Goal: Task Accomplishment & Management: Use online tool/utility

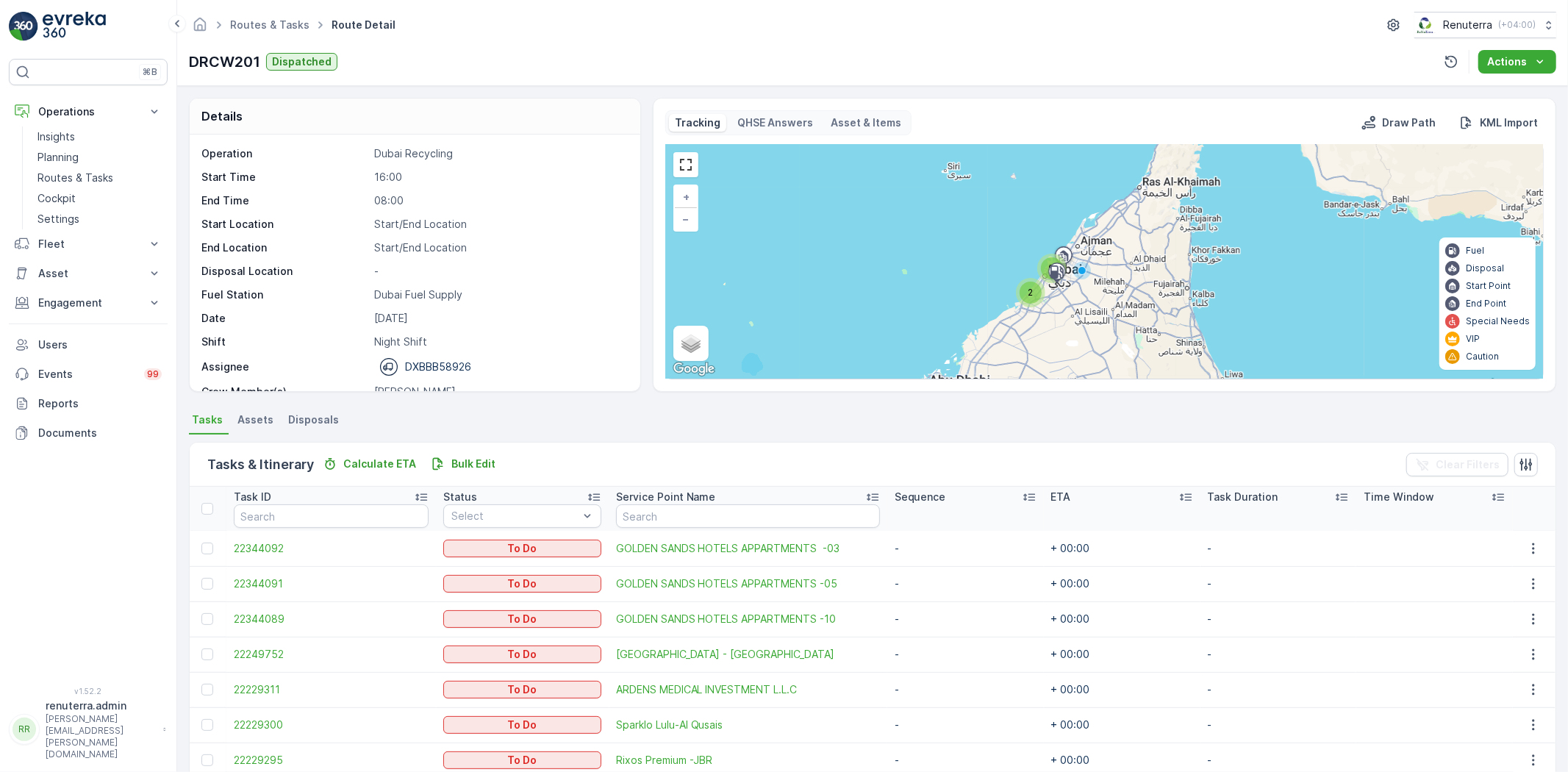
scroll to position [46, 0]
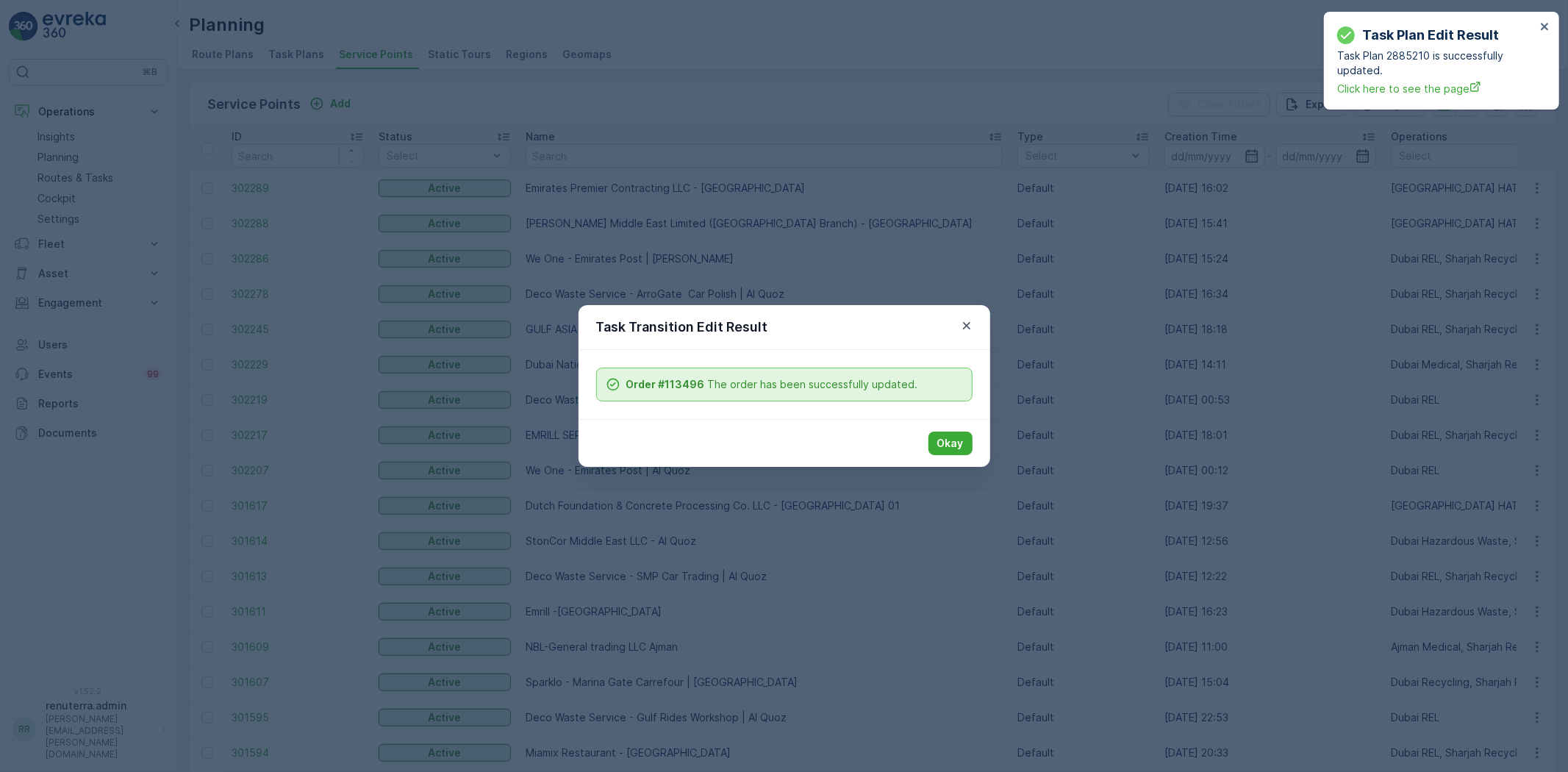
drag, startPoint x: 965, startPoint y: 324, endPoint x: 912, endPoint y: 414, distance: 104.4
click at [964, 325] on icon "button" at bounding box center [966, 325] width 14 height 14
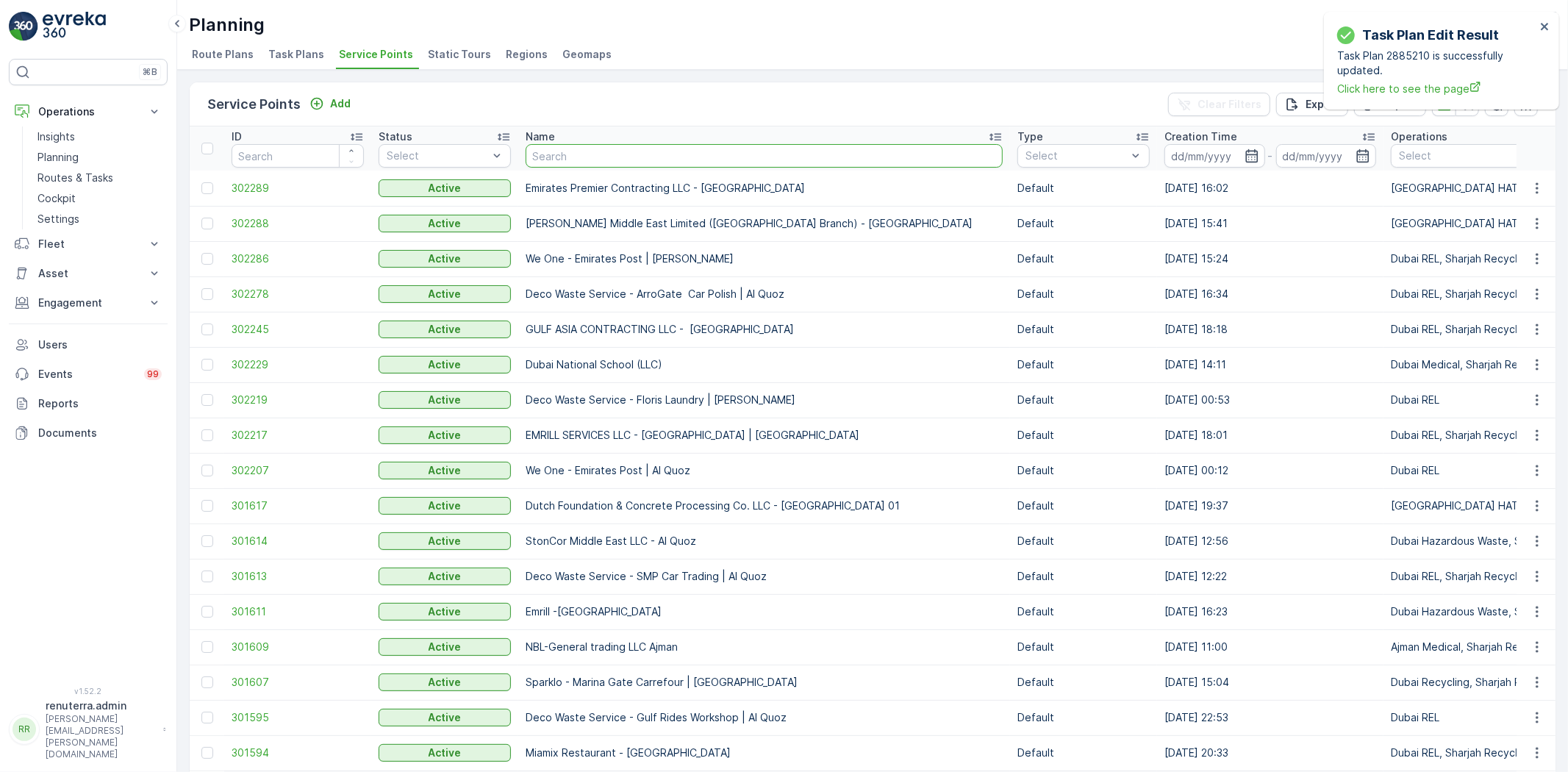
click at [589, 152] on input "text" at bounding box center [764, 156] width 477 height 24
type input "mother."
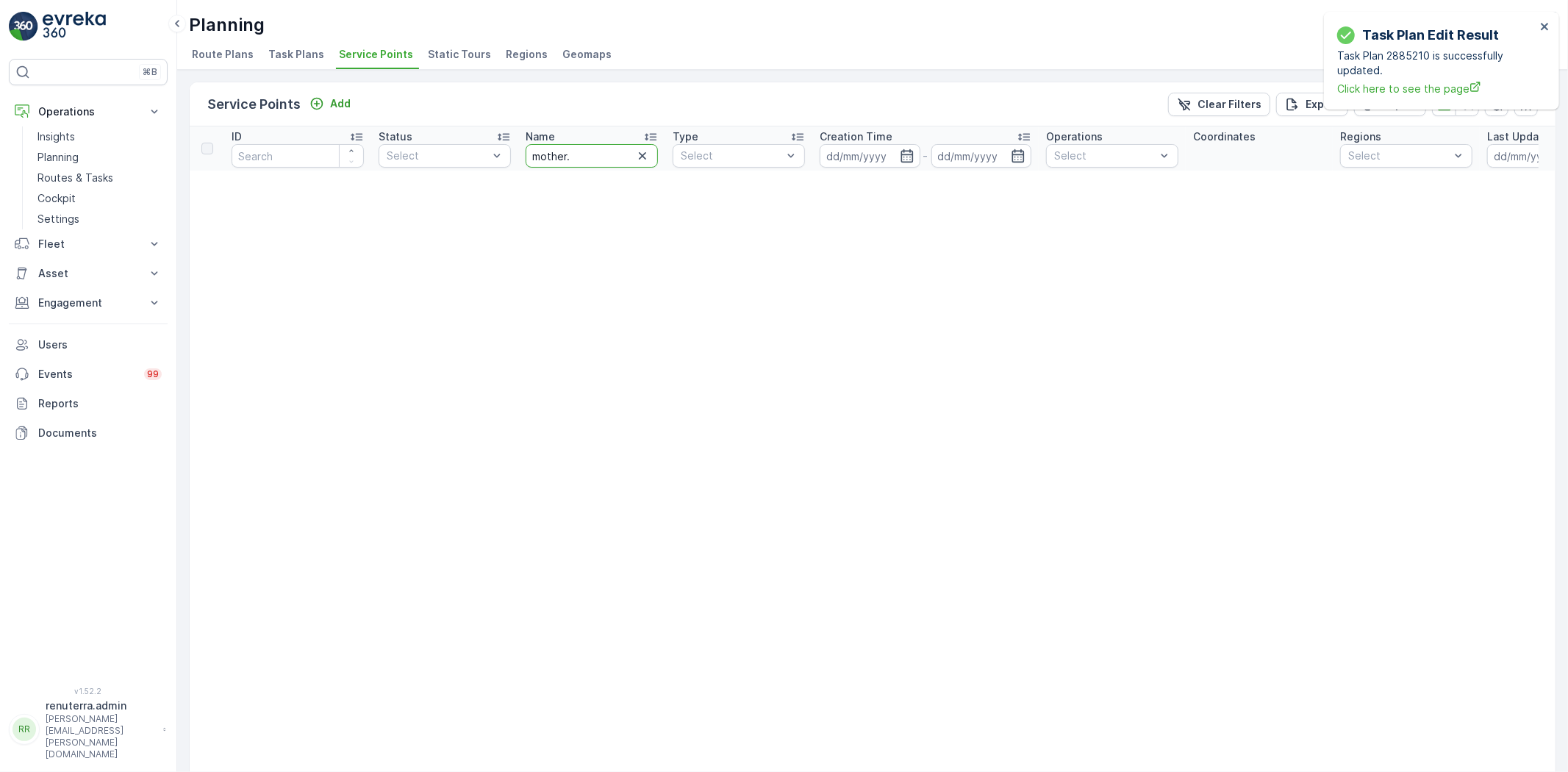
click at [578, 159] on input "mother." at bounding box center [592, 156] width 132 height 24
click at [589, 149] on input "mother." at bounding box center [592, 156] width 132 height 24
type input "mother"
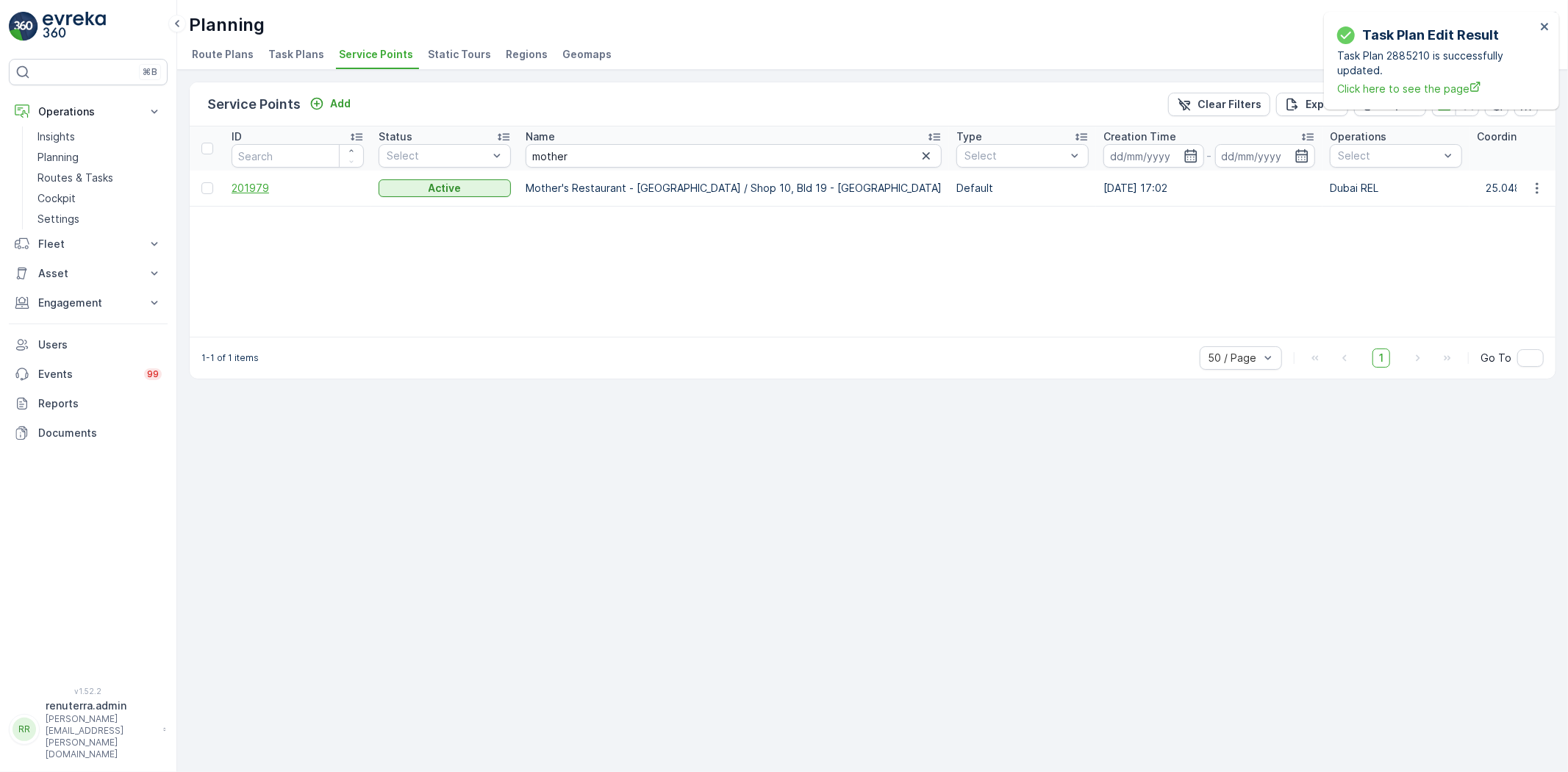
click at [245, 189] on span "201979" at bounding box center [298, 188] width 132 height 14
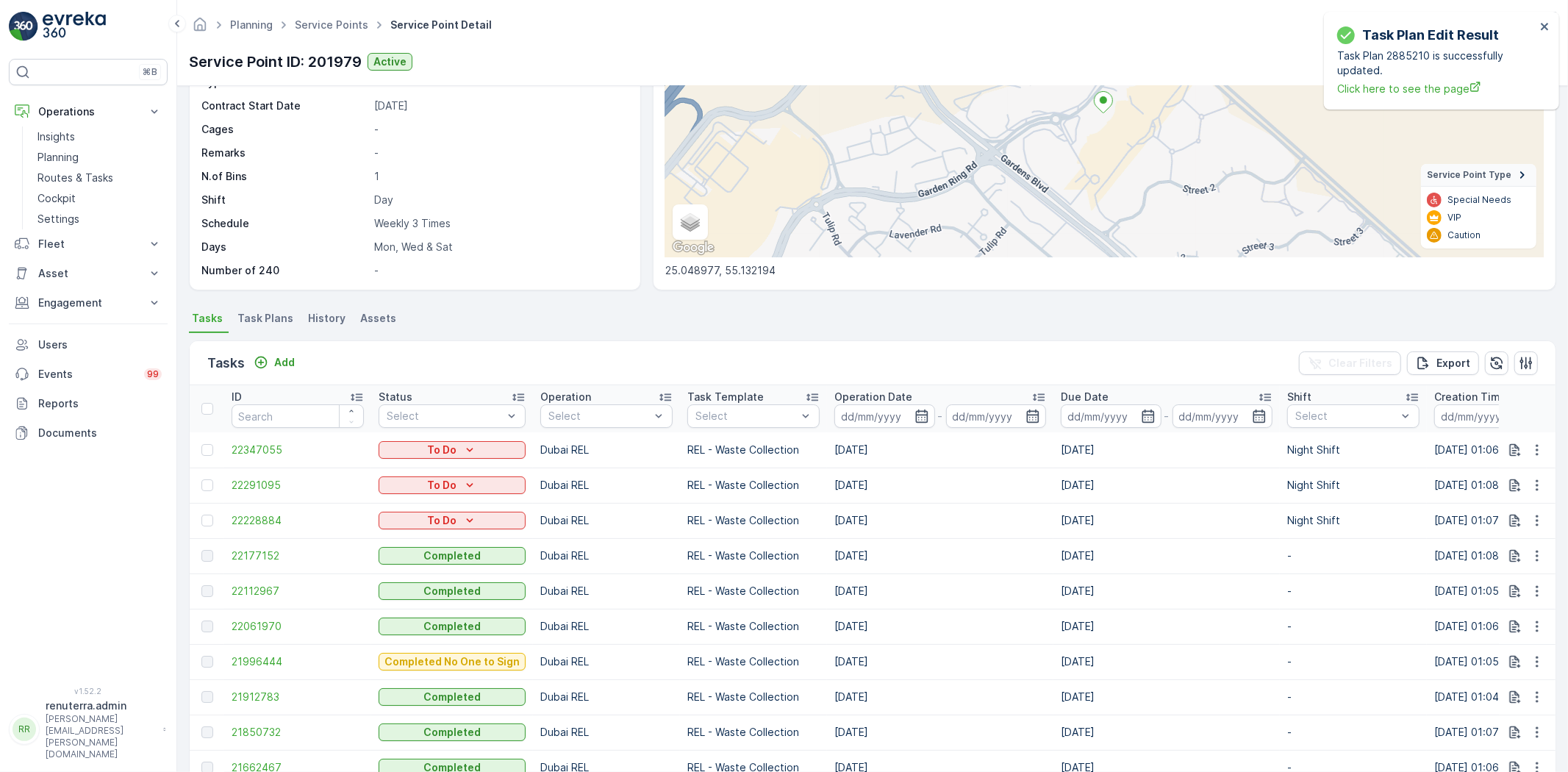
scroll to position [163, 0]
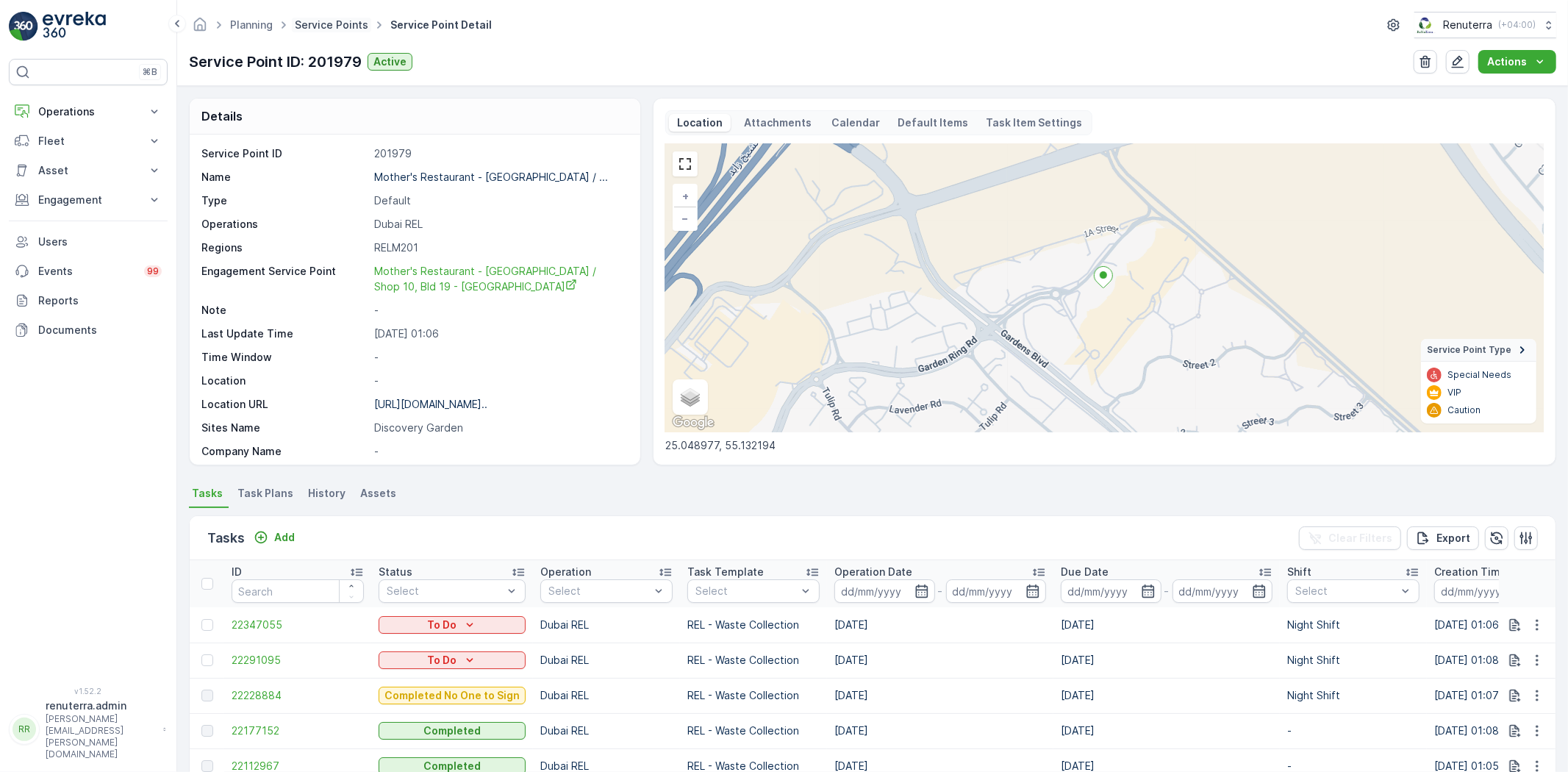
click at [318, 27] on link "Service Points" at bounding box center [331, 25] width 74 height 13
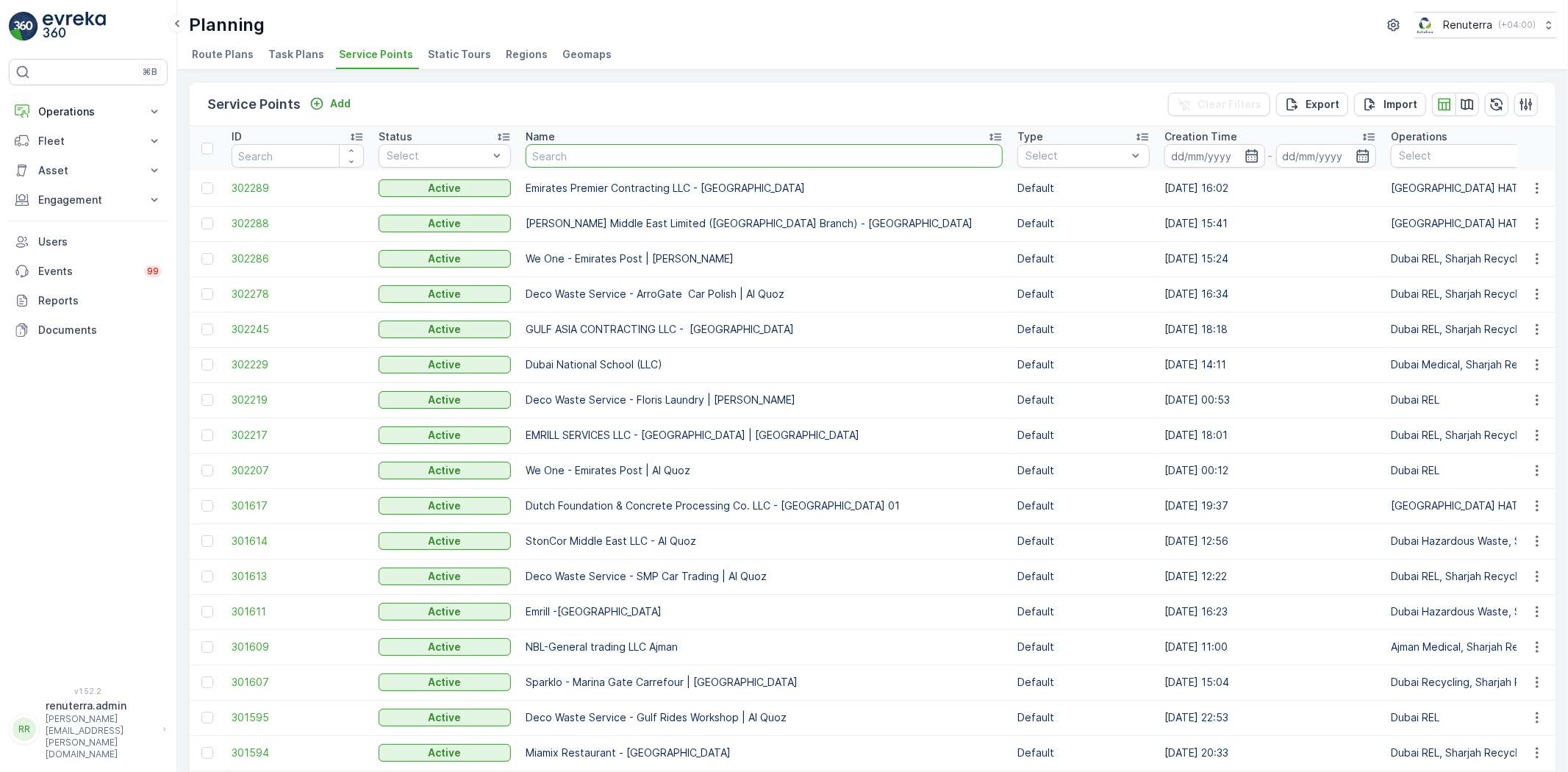
click at [633, 155] on input "text" at bounding box center [764, 156] width 477 height 24
type input "rioxs"
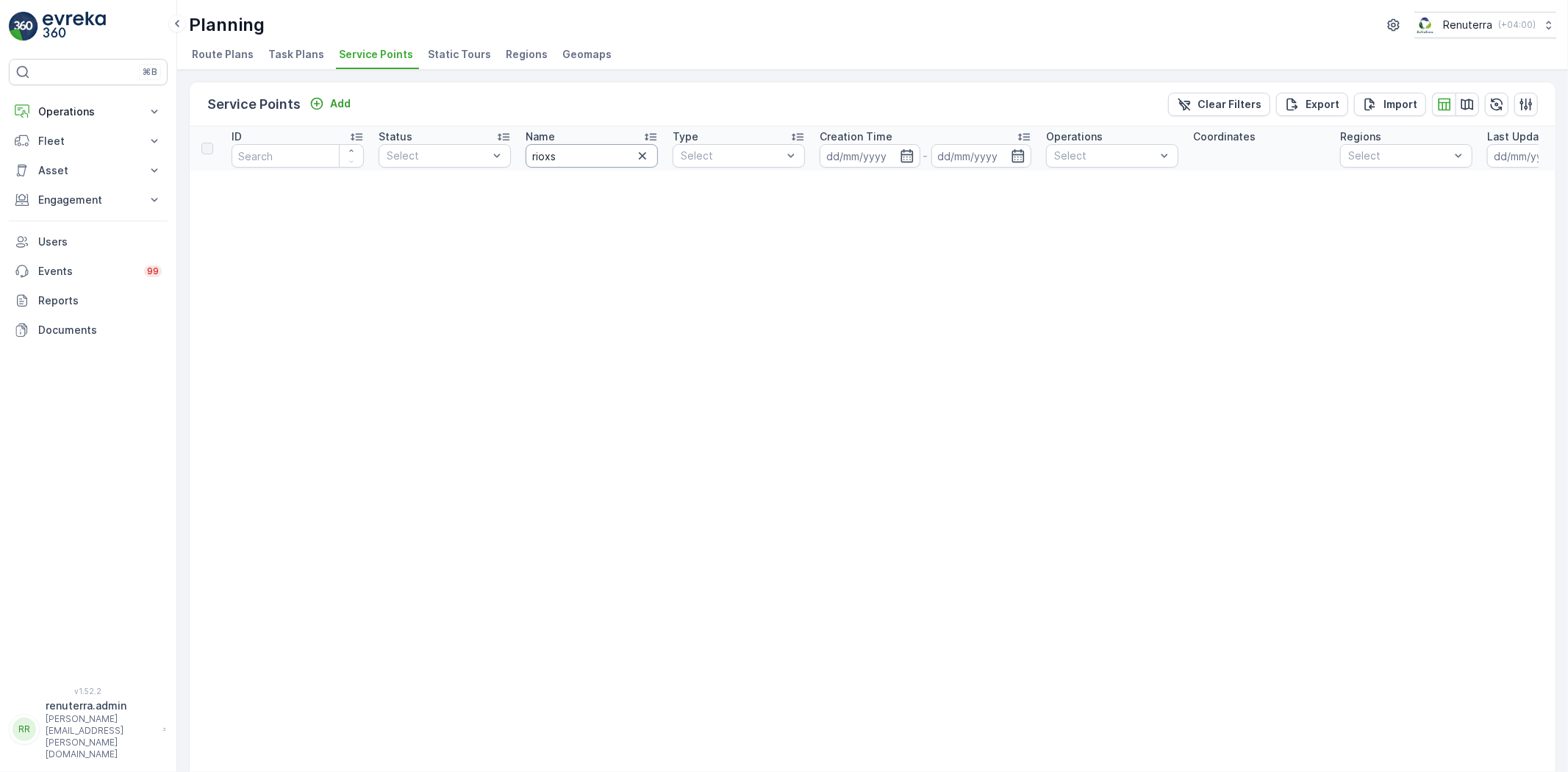
click at [603, 160] on input "rioxs" at bounding box center [592, 156] width 132 height 24
type input "rix"
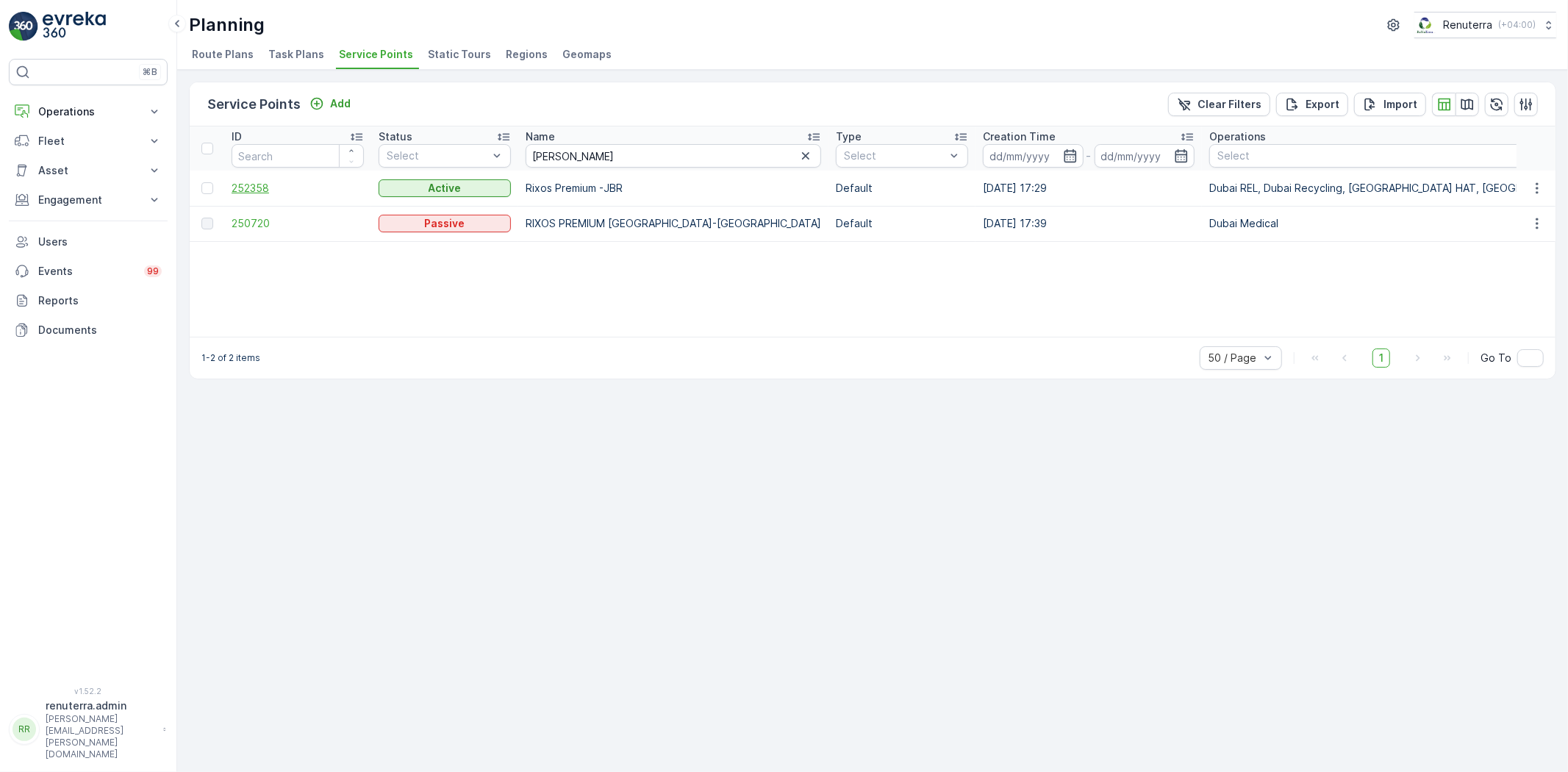
click at [251, 184] on span "252358" at bounding box center [298, 188] width 132 height 14
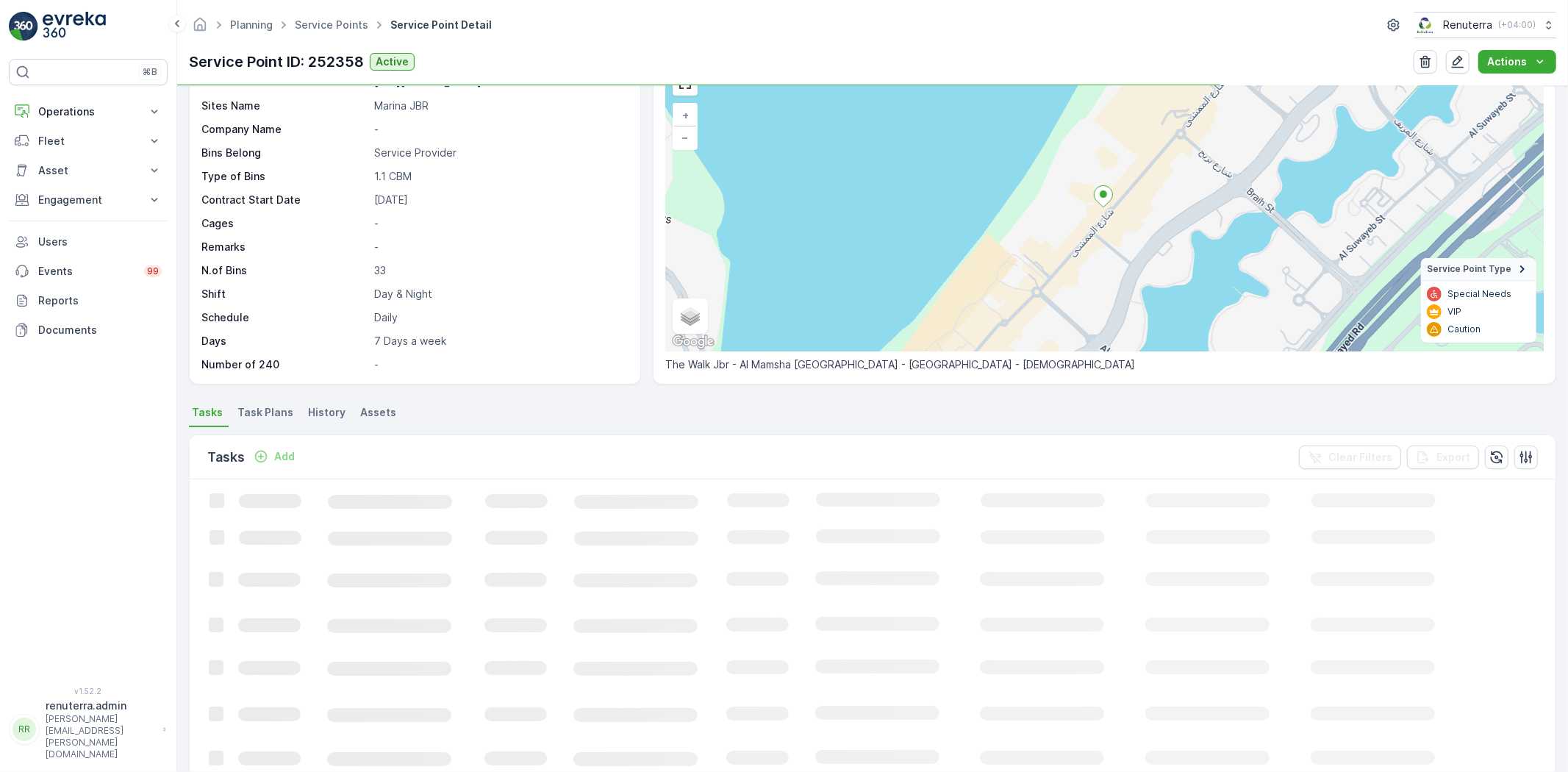
scroll to position [82, 0]
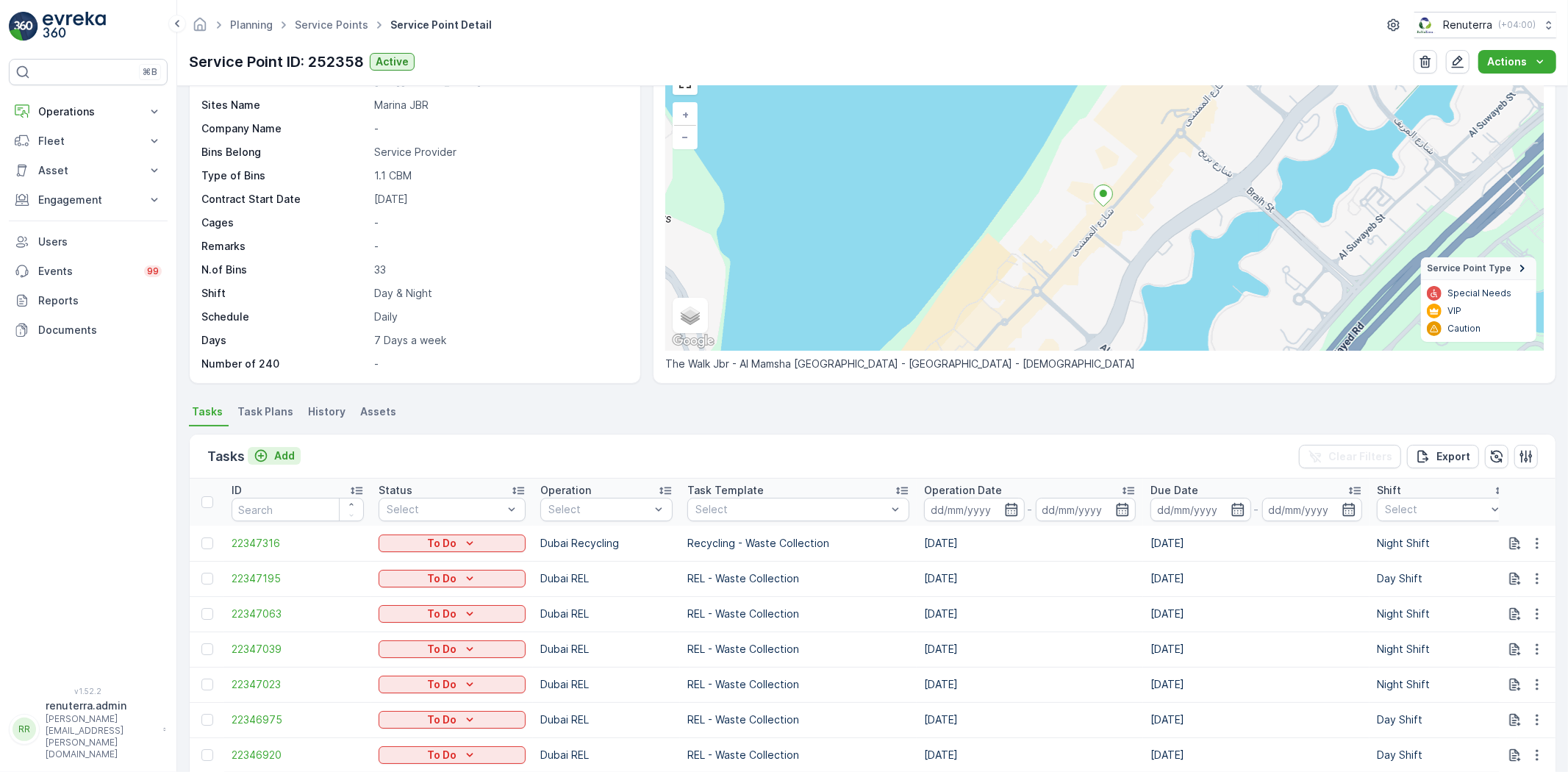
click at [283, 447] on button "Add" at bounding box center [274, 455] width 53 height 18
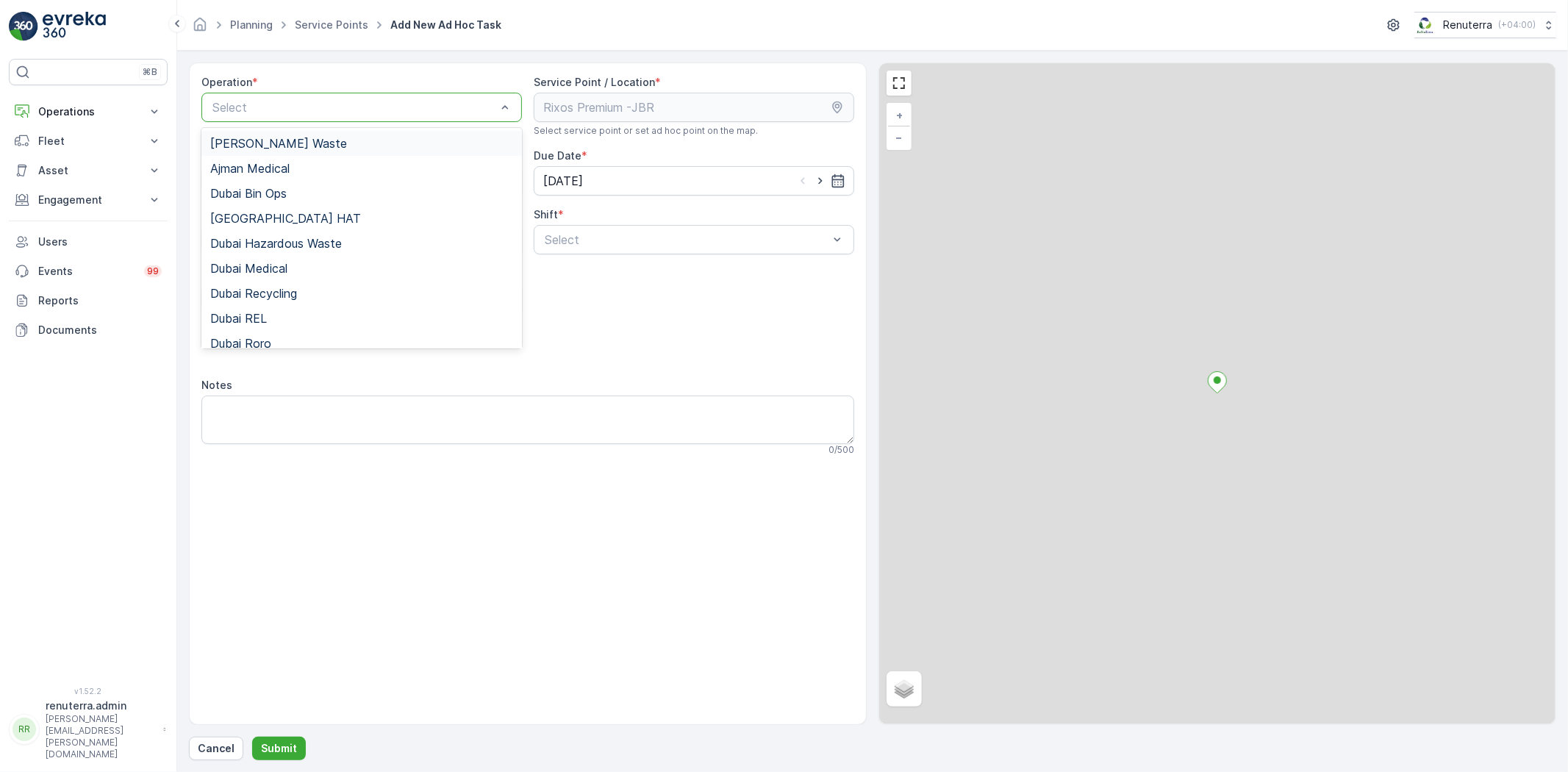
click at [275, 94] on div "Select" at bounding box center [362, 107] width 321 height 30
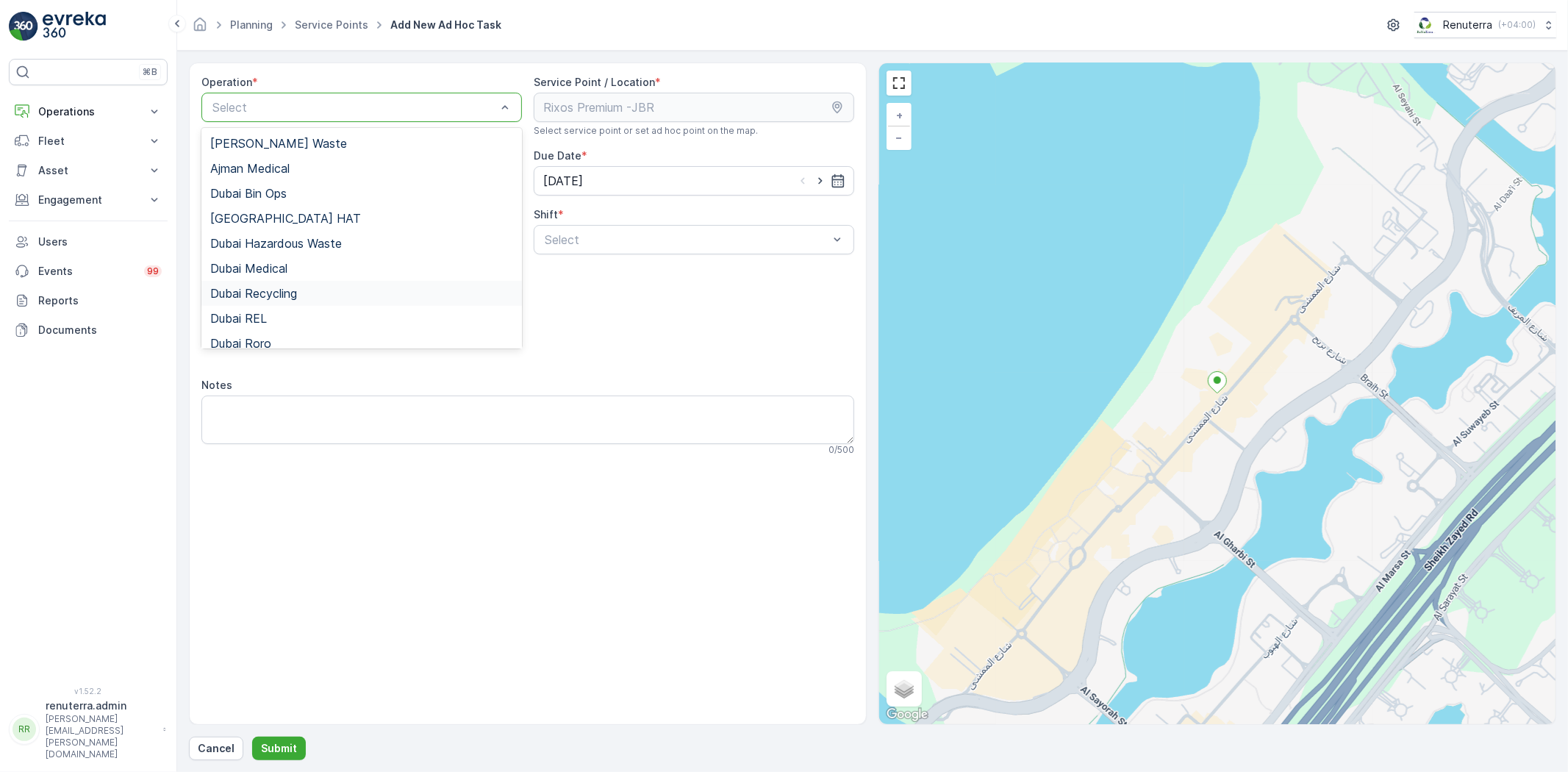
click at [252, 288] on span "Dubai Recycling" at bounding box center [254, 294] width 87 height 14
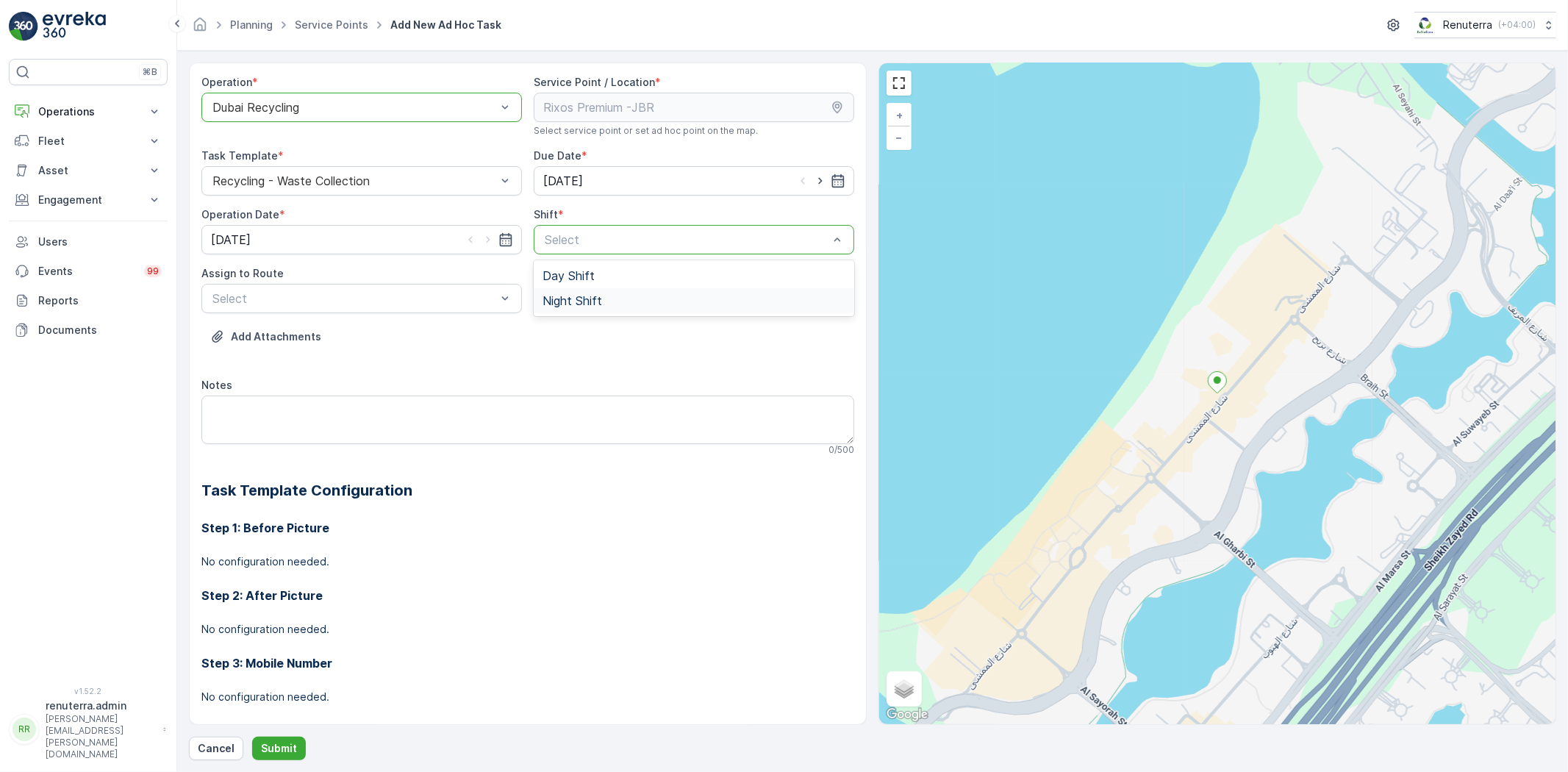
click at [564, 295] on span "Night Shift" at bounding box center [572, 301] width 59 height 14
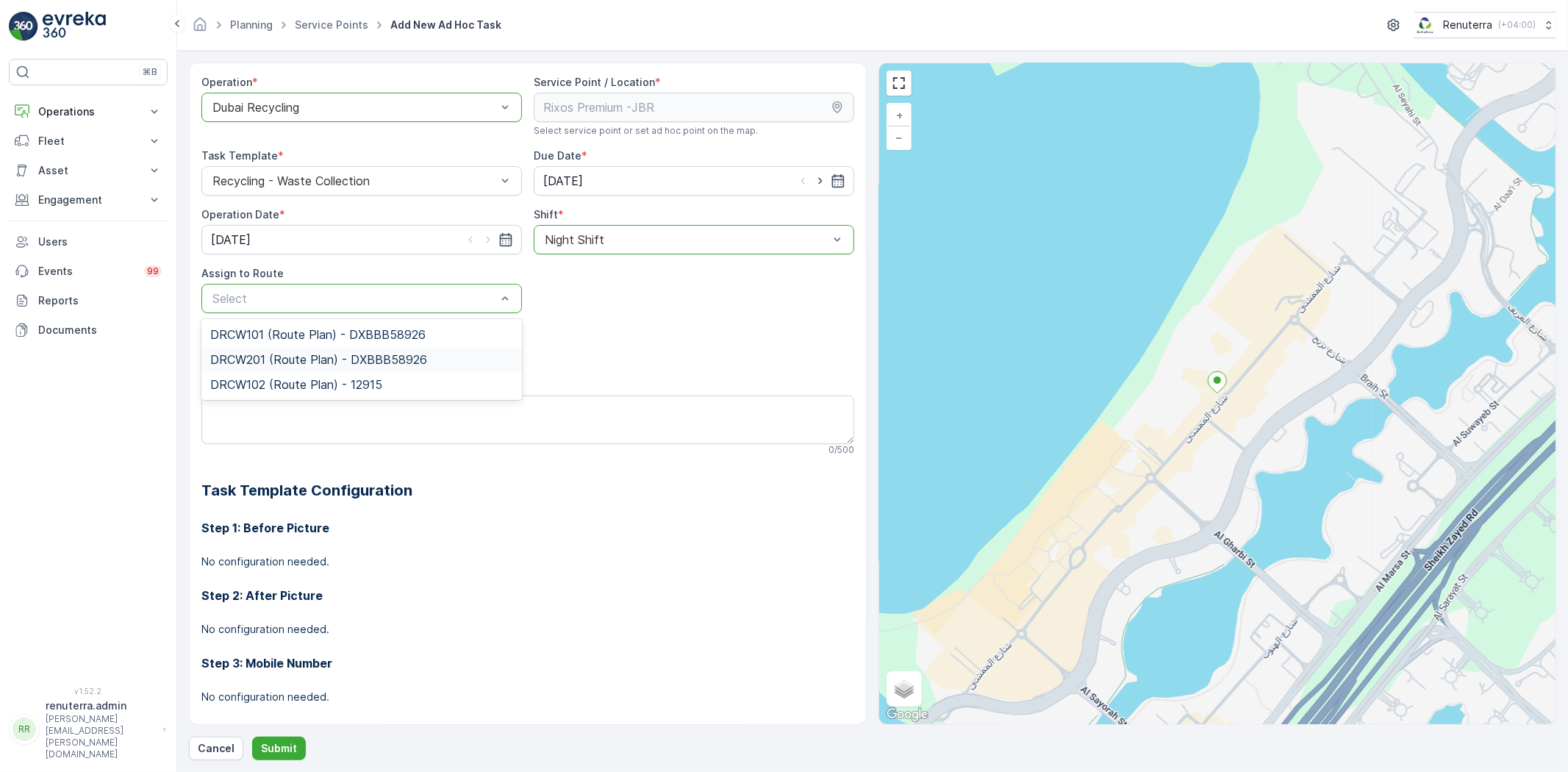
click at [320, 363] on span "DRCW201 (Route Plan) - DXBBB58926" at bounding box center [318, 360] width 216 height 14
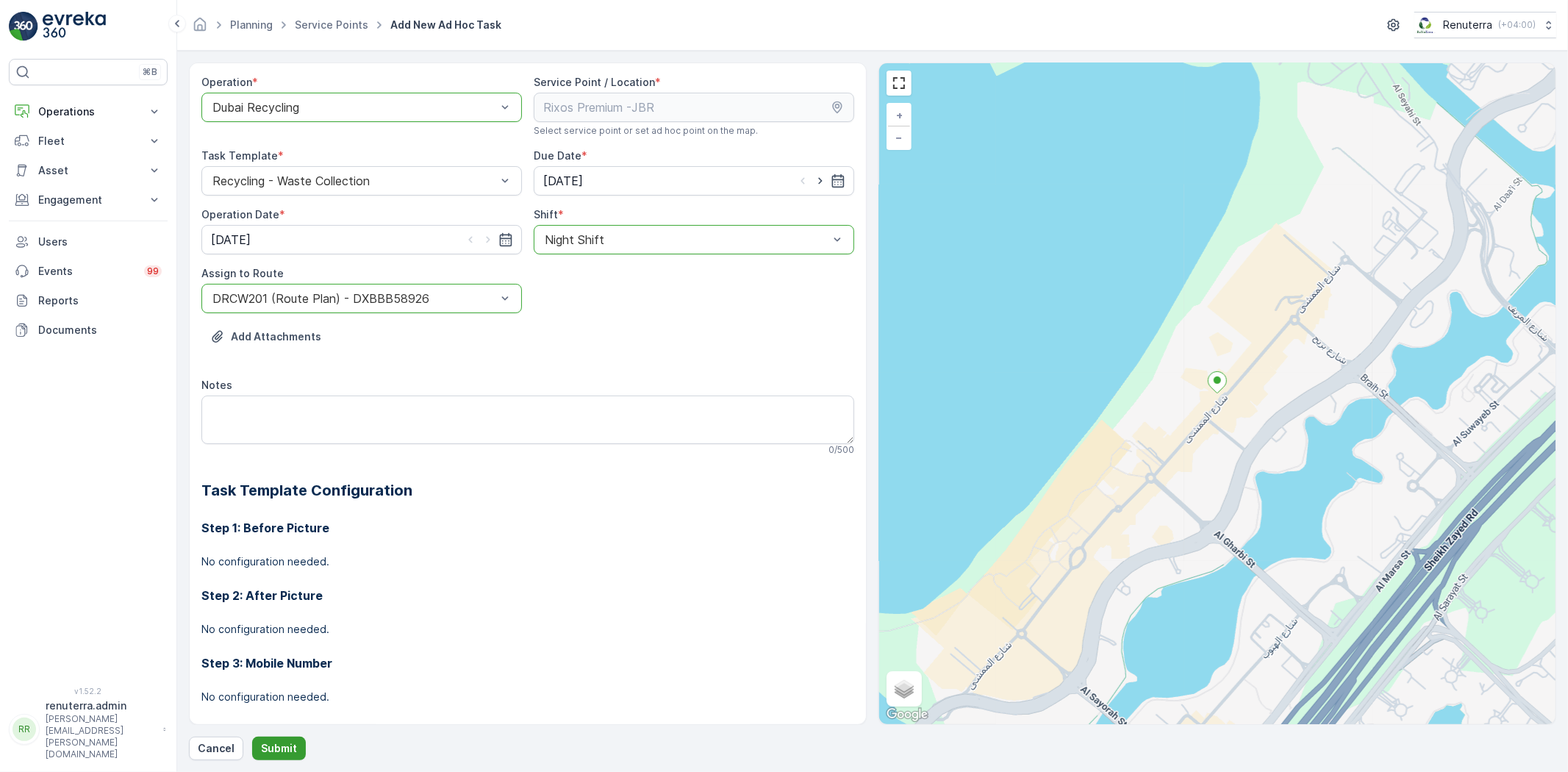
click at [283, 750] on p "Submit" at bounding box center [278, 748] width 36 height 14
